Goal: Transaction & Acquisition: Purchase product/service

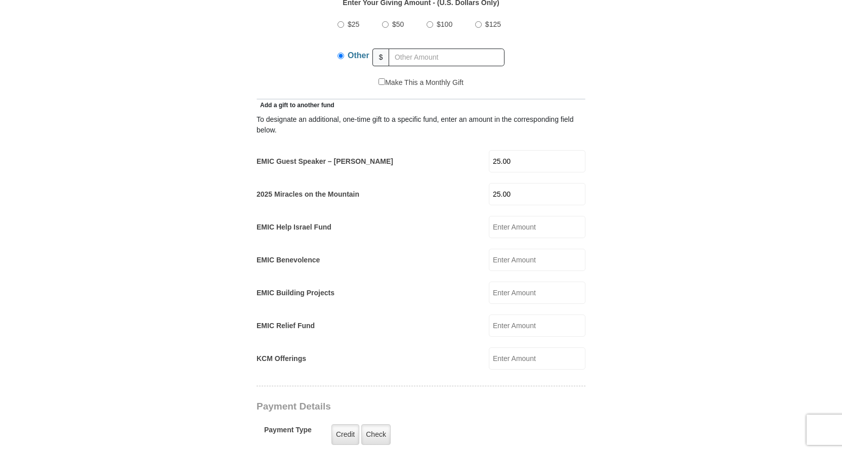
scroll to position [455, 0]
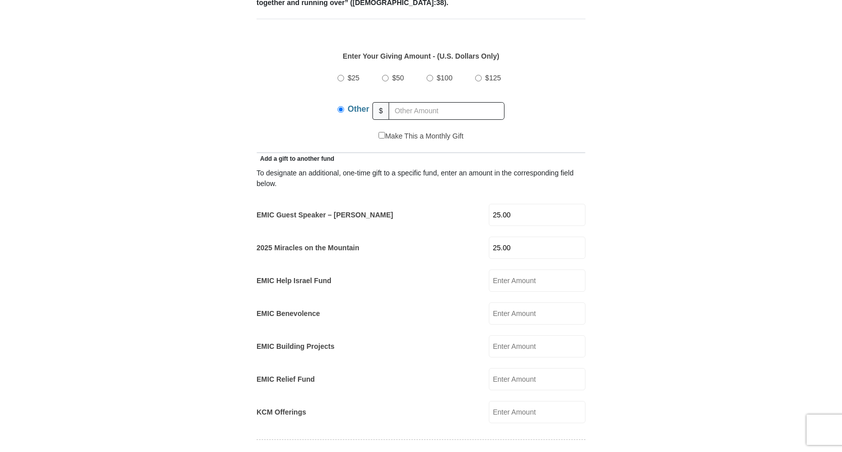
click at [342, 75] on input "$25" at bounding box center [340, 78] width 7 height 7
radio input "true"
click at [537, 207] on input "25.00" at bounding box center [537, 215] width 97 height 22
drag, startPoint x: 531, startPoint y: 243, endPoint x: 311, endPoint y: 259, distance: 220.6
click at [318, 250] on div "To designate an additional, one-time gift to a specific fund, enter an amount i…" at bounding box center [420, 294] width 329 height 260
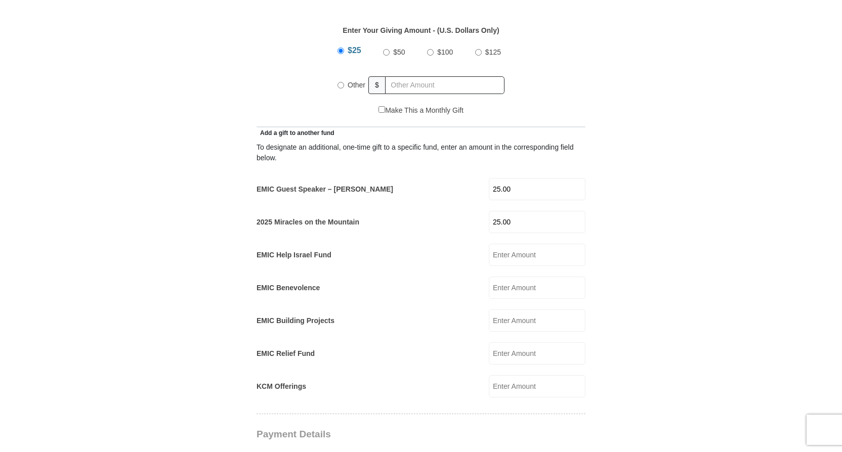
scroll to position [506, 0]
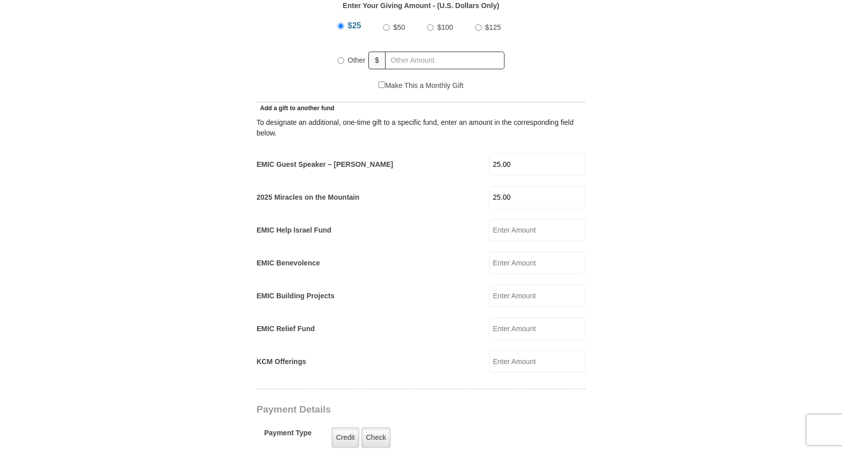
click at [342, 57] on input "Other" at bounding box center [340, 60] width 7 height 7
radio input "true"
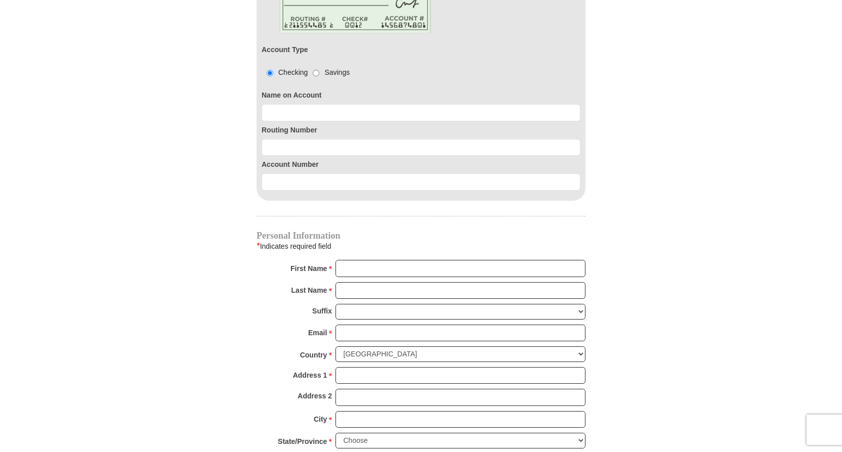
scroll to position [961, 0]
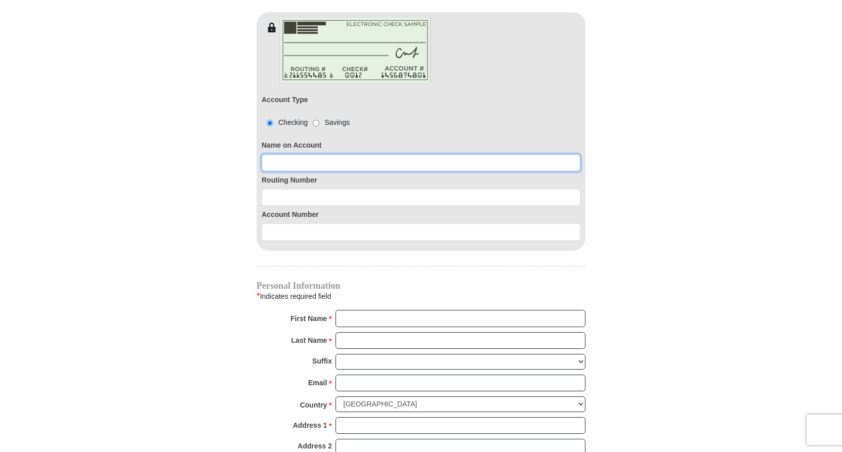
click at [305, 154] on input at bounding box center [421, 162] width 319 height 17
type input "[PERSON_NAME]"
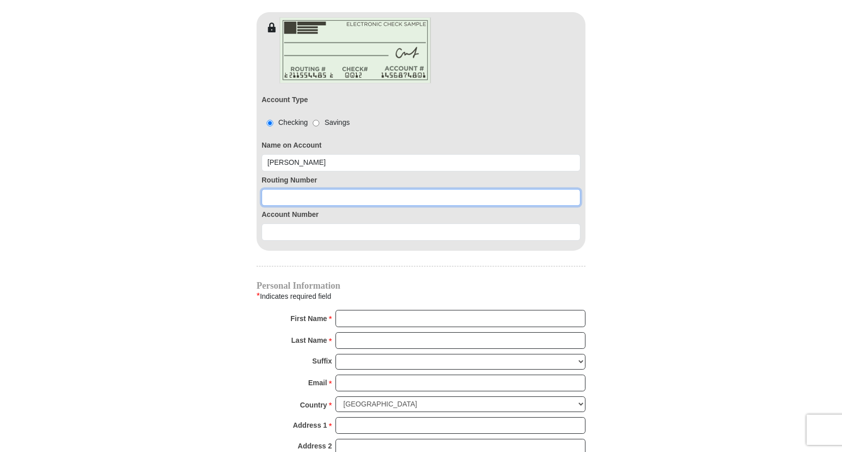
click at [309, 189] on input at bounding box center [421, 197] width 319 height 17
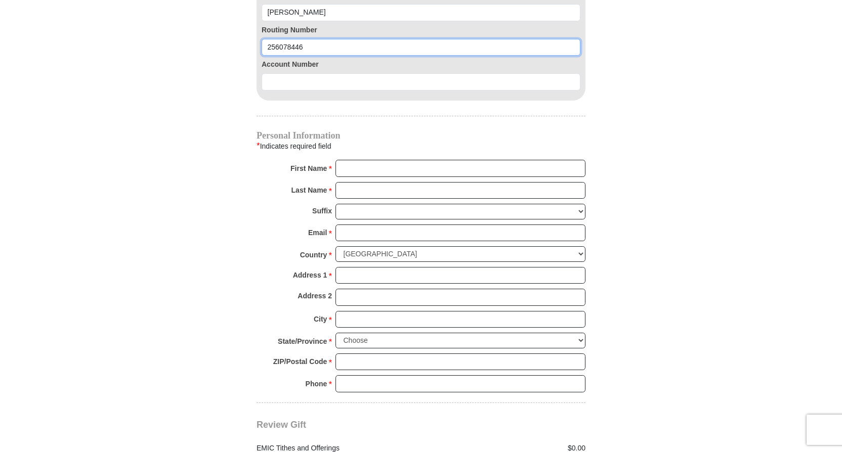
scroll to position [1113, 0]
type input "256078446"
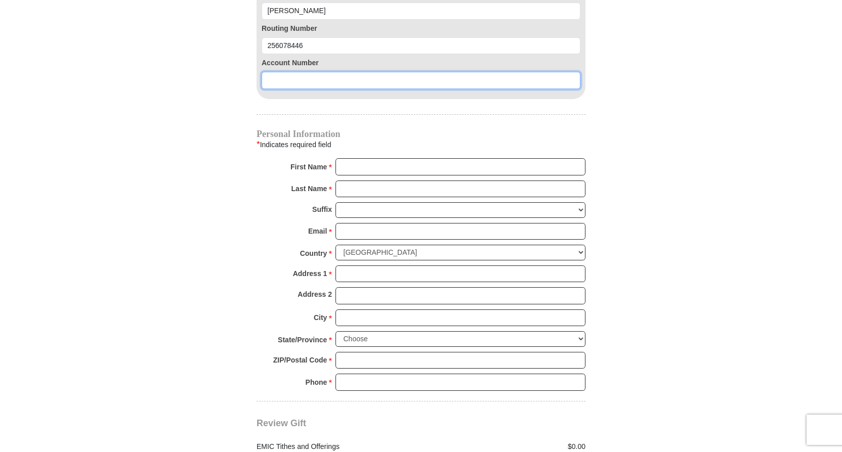
click at [318, 72] on input at bounding box center [421, 80] width 319 height 17
type input "7931212026"
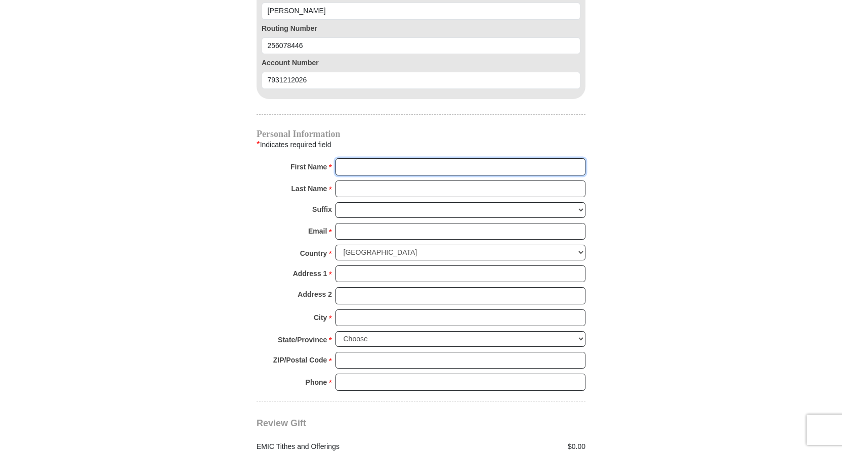
click at [381, 160] on input "First Name *" at bounding box center [460, 166] width 250 height 17
type input "[PERSON_NAME]"
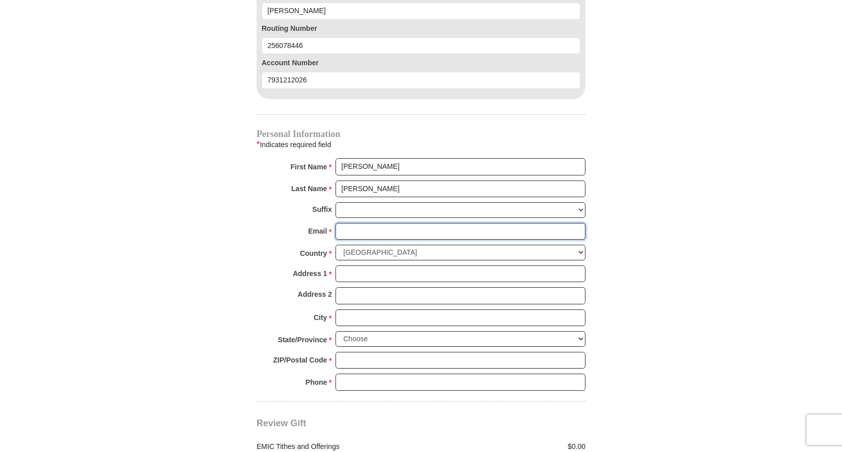
type input "[EMAIL_ADDRESS][DOMAIN_NAME]"
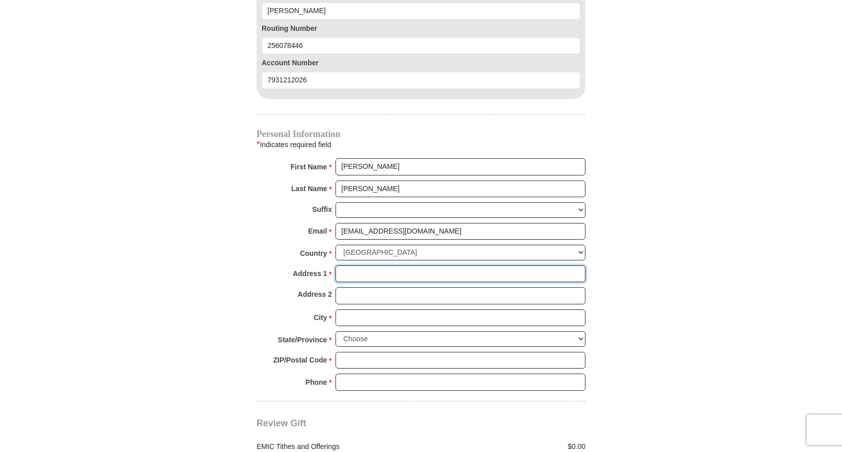
type input "[EMAIL_ADDRESS][DOMAIN_NAME]"
type input "6095758846"
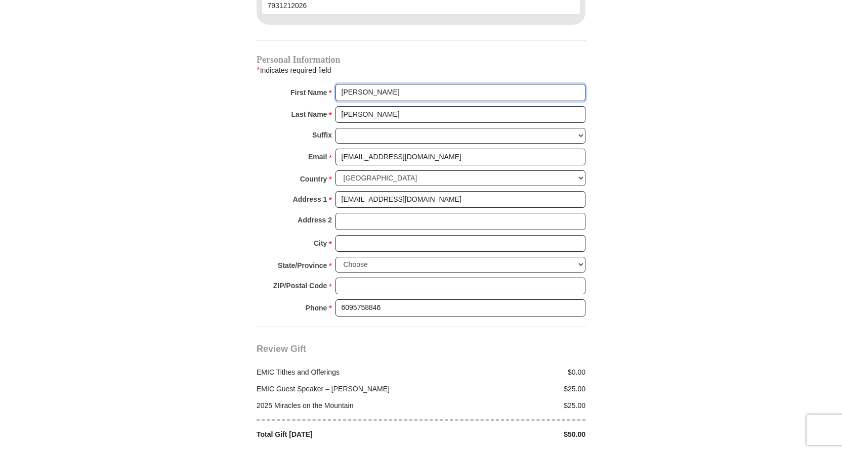
scroll to position [1214, 0]
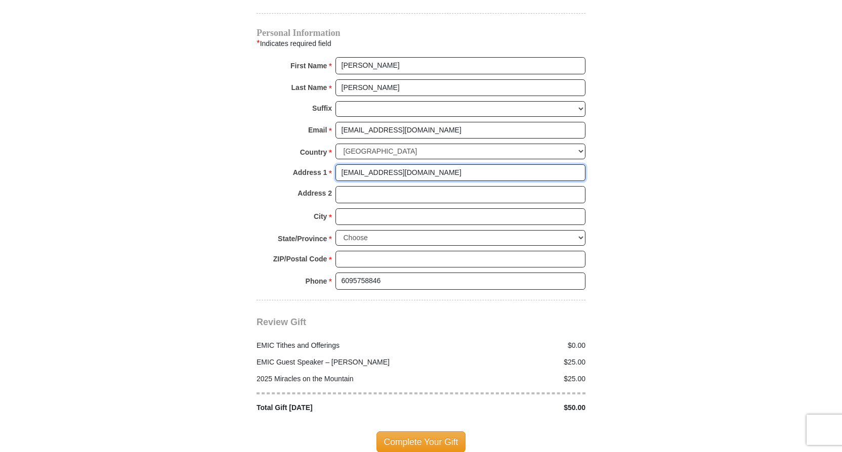
drag, startPoint x: 420, startPoint y: 162, endPoint x: 296, endPoint y: 218, distance: 135.9
click at [304, 214] on div "Personal Information * Indicates required field First Name * [PERSON_NAME] Plea…" at bounding box center [420, 164] width 329 height 271
type input "[STREET_ADDRESS]"
type input "Apt F"
type input "Jamesburg"
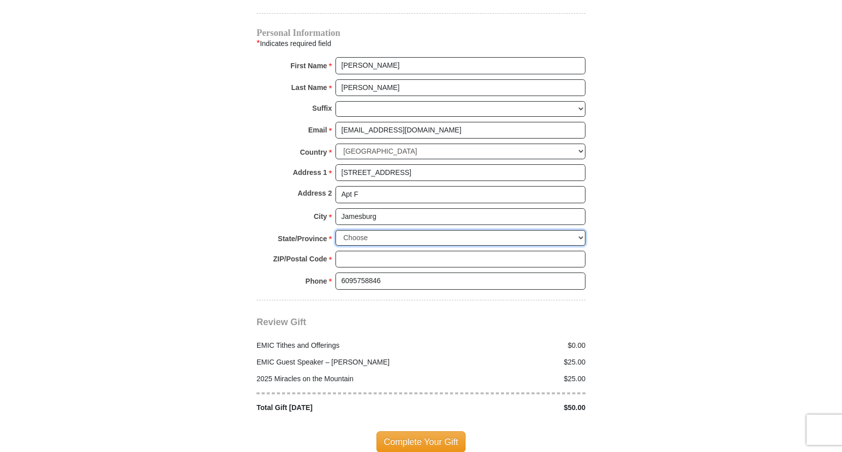
select select "NJ"
type input "08831"
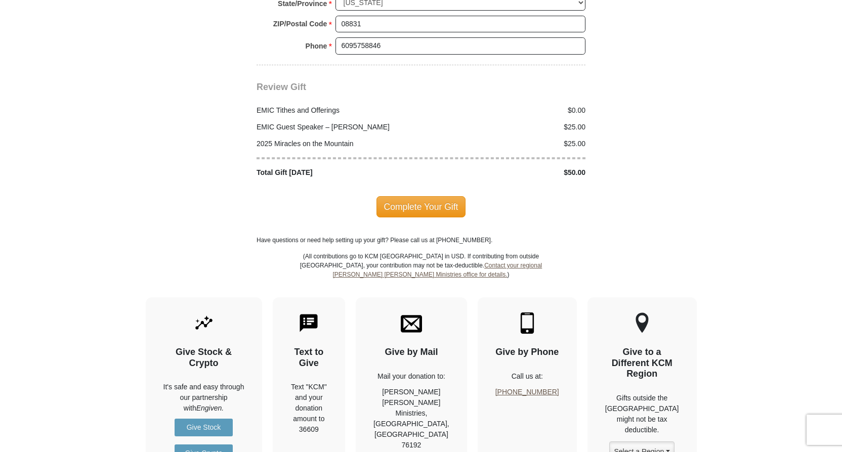
scroll to position [1467, 0]
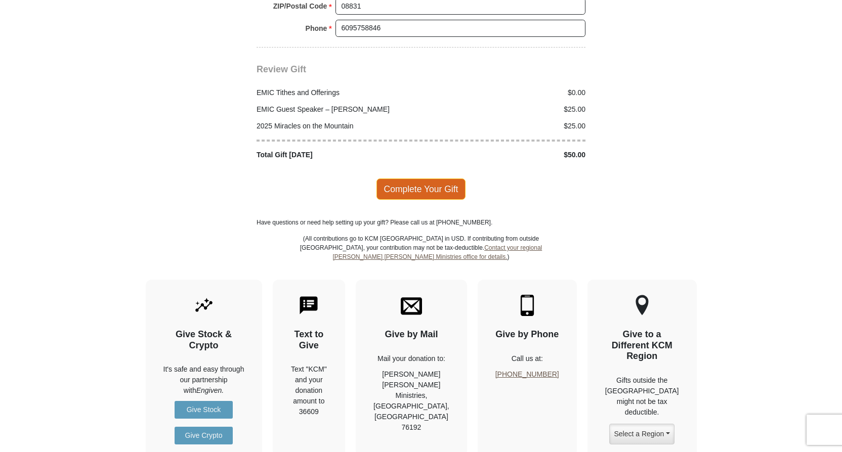
click at [411, 179] on span "Complete Your Gift" at bounding box center [421, 189] width 90 height 21
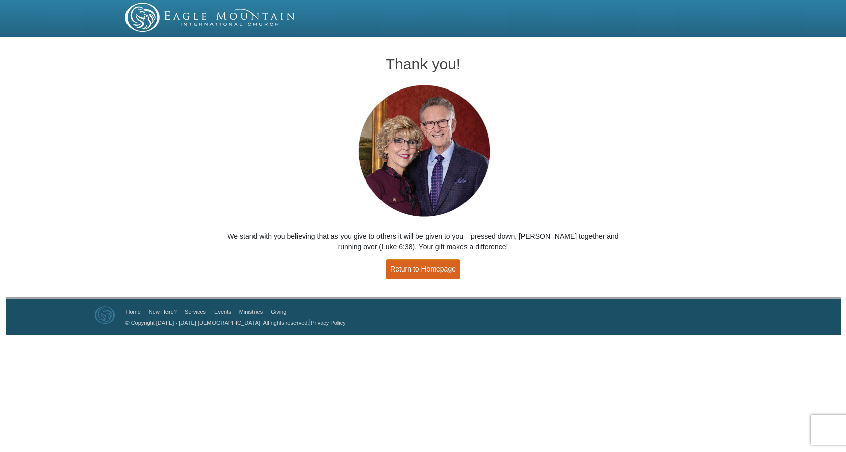
click at [434, 271] on link "Return to Homepage" at bounding box center [422, 270] width 75 height 20
